Goal: Information Seeking & Learning: Compare options

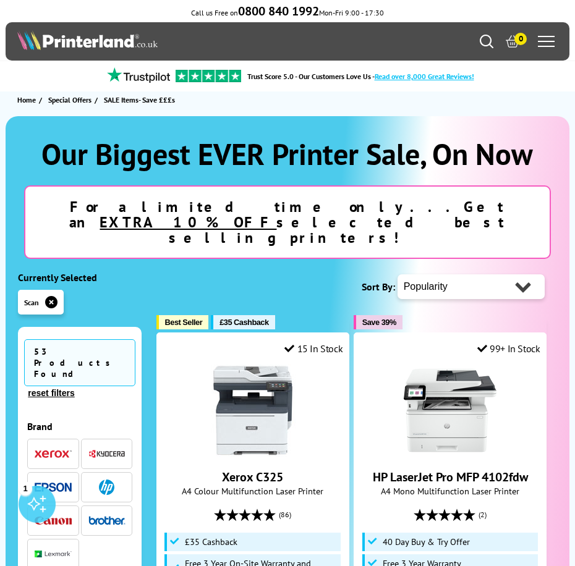
click at [112, 479] on span "button" at bounding box center [106, 486] width 37 height 15
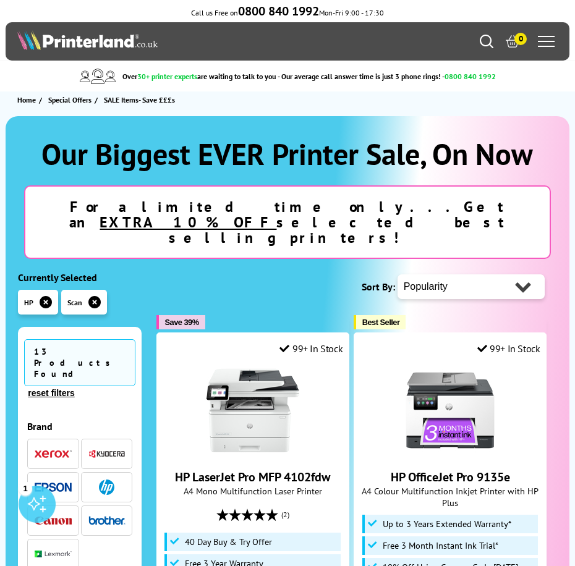
click at [491, 39] on icon "Search" at bounding box center [486, 42] width 14 height 14
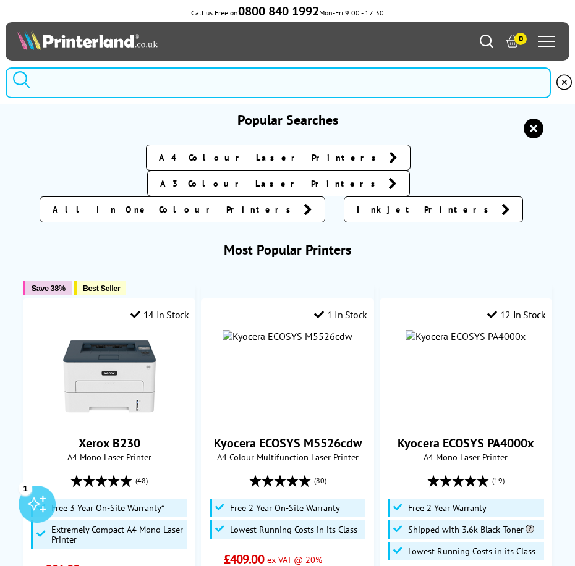
click at [221, 77] on input "search" at bounding box center [278, 82] width 545 height 31
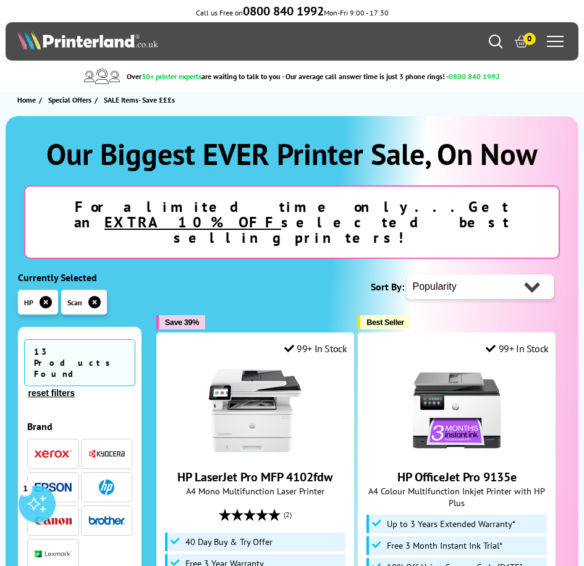
click at [492, 43] on icon "Search" at bounding box center [496, 42] width 14 height 14
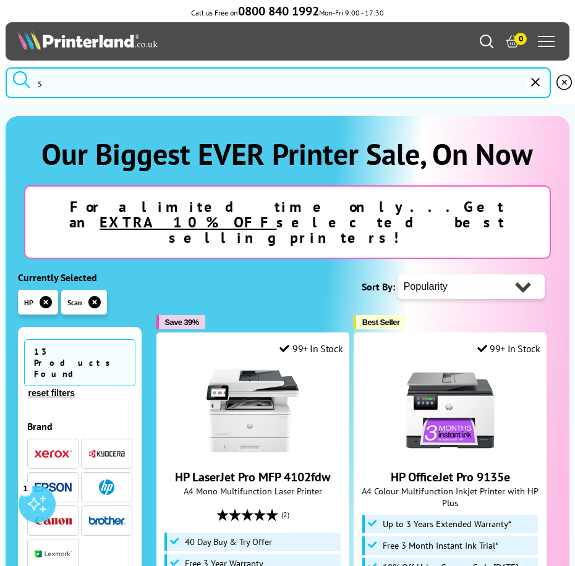
click at [53, 85] on input "s" at bounding box center [278, 82] width 545 height 31
type input "sm"
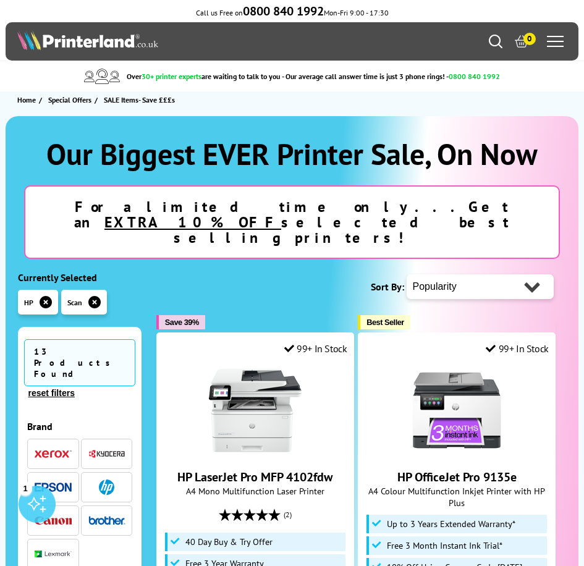
click at [91, 296] on icon "button" at bounding box center [94, 302] width 12 height 12
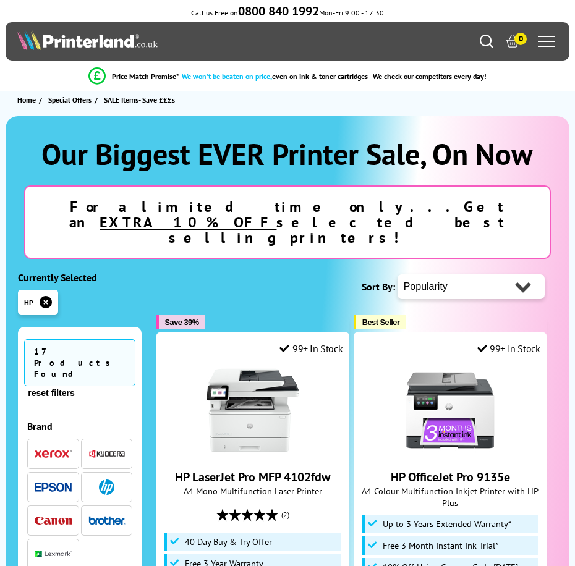
click at [49, 296] on icon "button" at bounding box center [46, 302] width 12 height 12
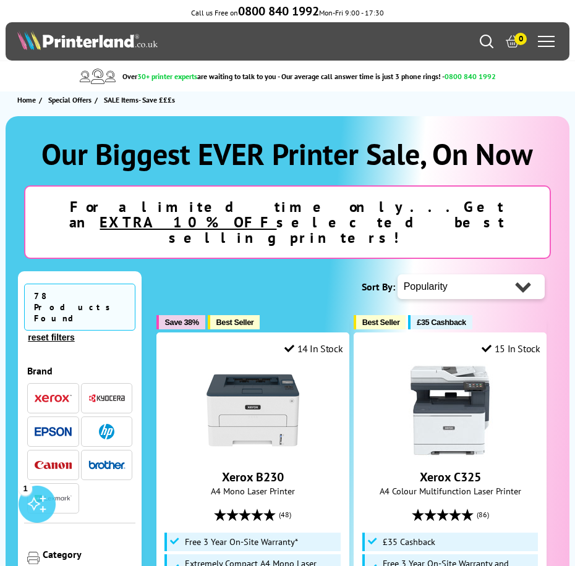
click at [486, 41] on icon "Search" at bounding box center [486, 42] width 14 height 14
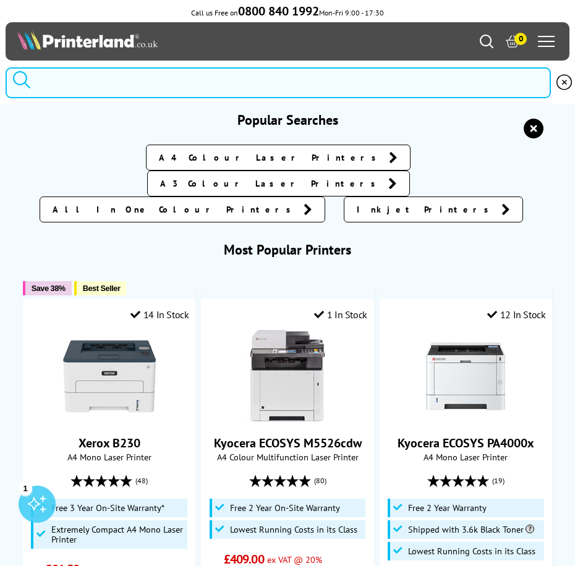
click at [194, 82] on input "search" at bounding box center [278, 82] width 545 height 31
type input "s"
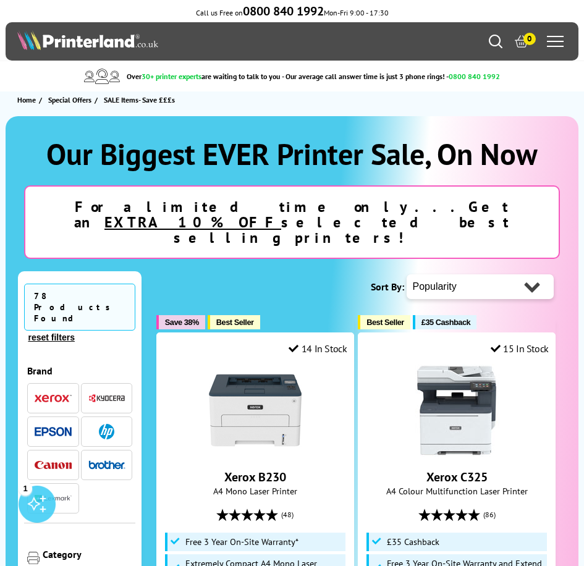
click at [497, 38] on icon "Search" at bounding box center [496, 42] width 14 height 14
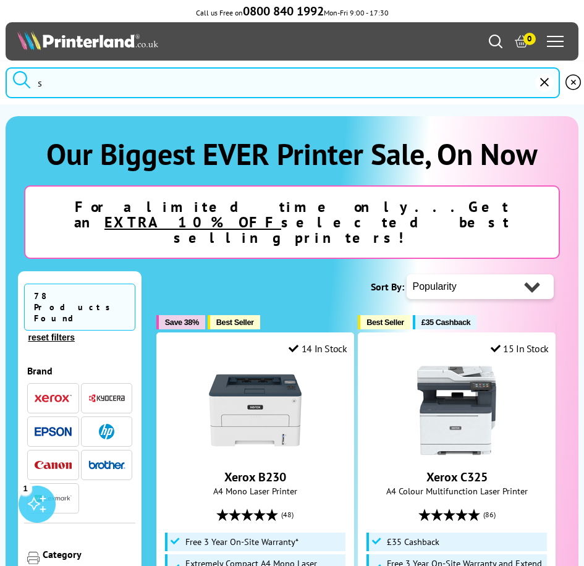
click at [542, 80] on icon "reset" at bounding box center [544, 82] width 9 height 9
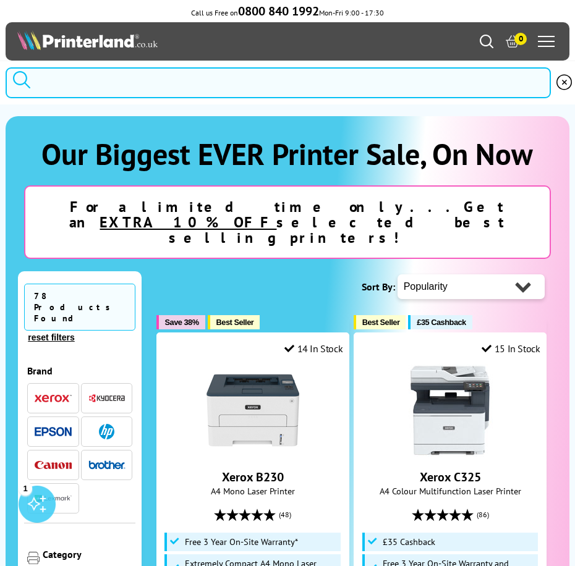
type input "7"
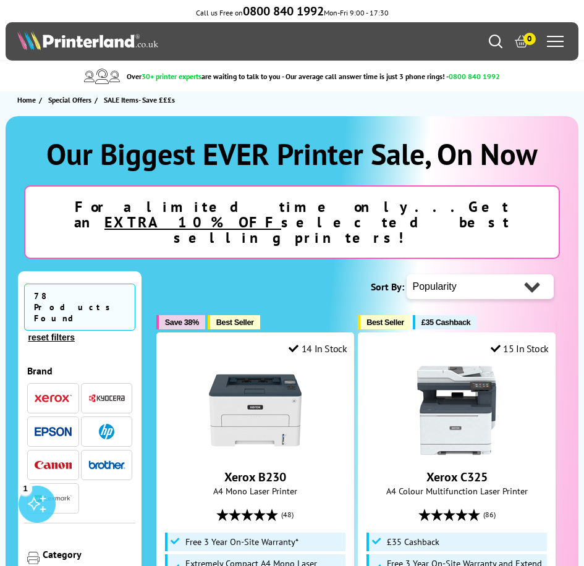
click at [56, 332] on button "reset filters" at bounding box center [51, 337] width 54 height 11
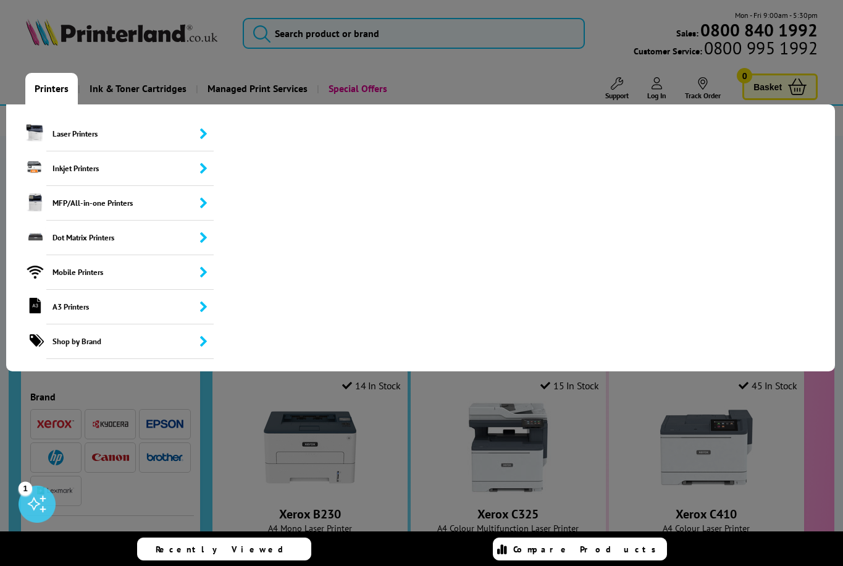
click at [54, 88] on link "Printers" at bounding box center [51, 89] width 53 height 32
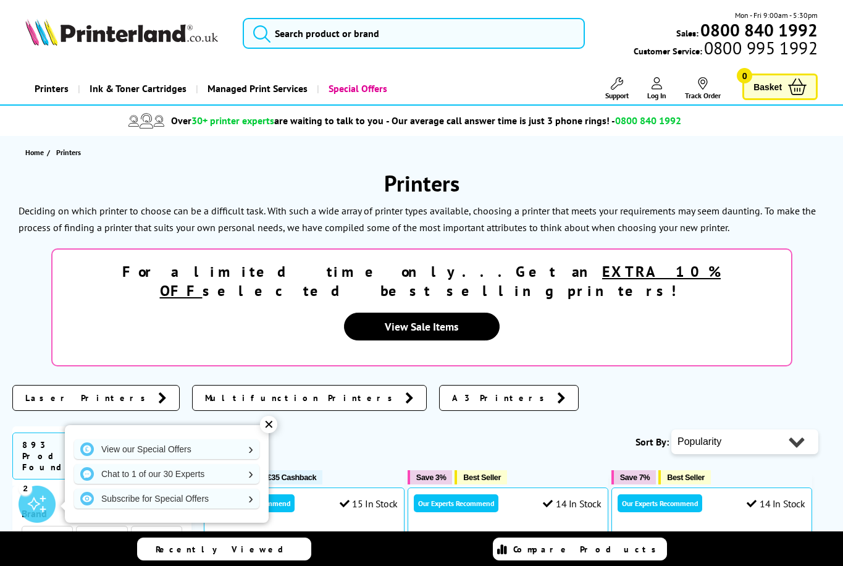
click at [54, 83] on link "Printers" at bounding box center [51, 89] width 53 height 32
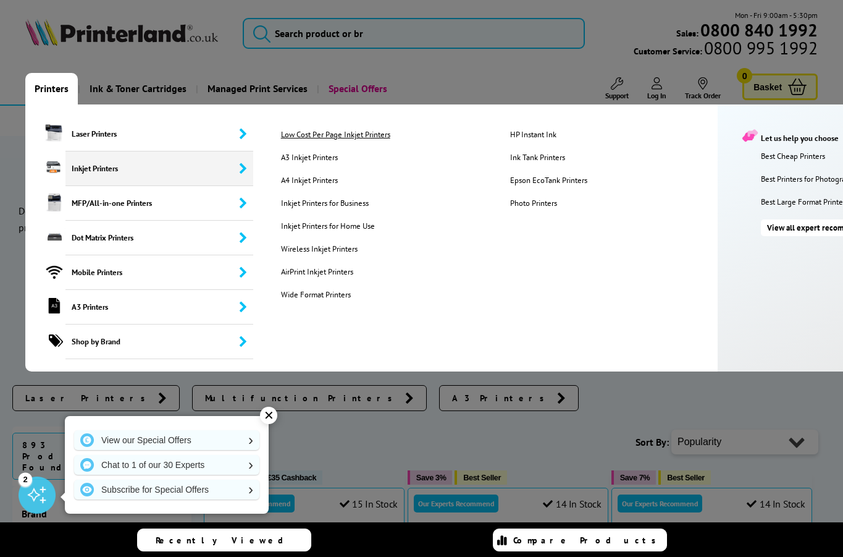
click at [344, 135] on link "Low Cost Per Page Inkjet Printers" at bounding box center [386, 134] width 228 height 11
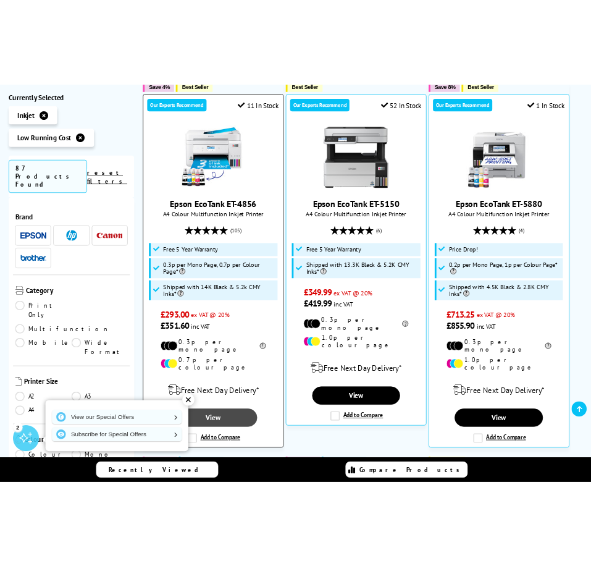
scroll to position [247, 0]
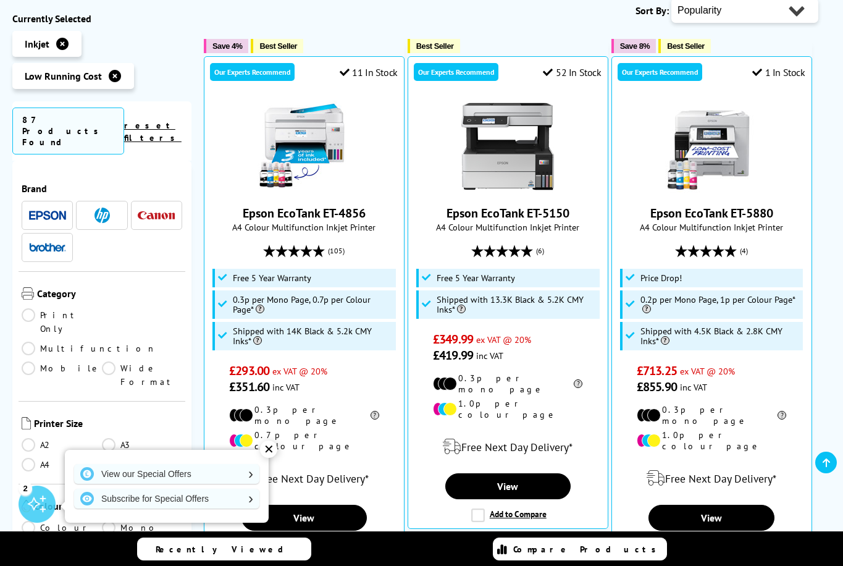
click at [115, 208] on span at bounding box center [101, 215] width 37 height 15
